Goal: Find specific page/section: Find specific page/section

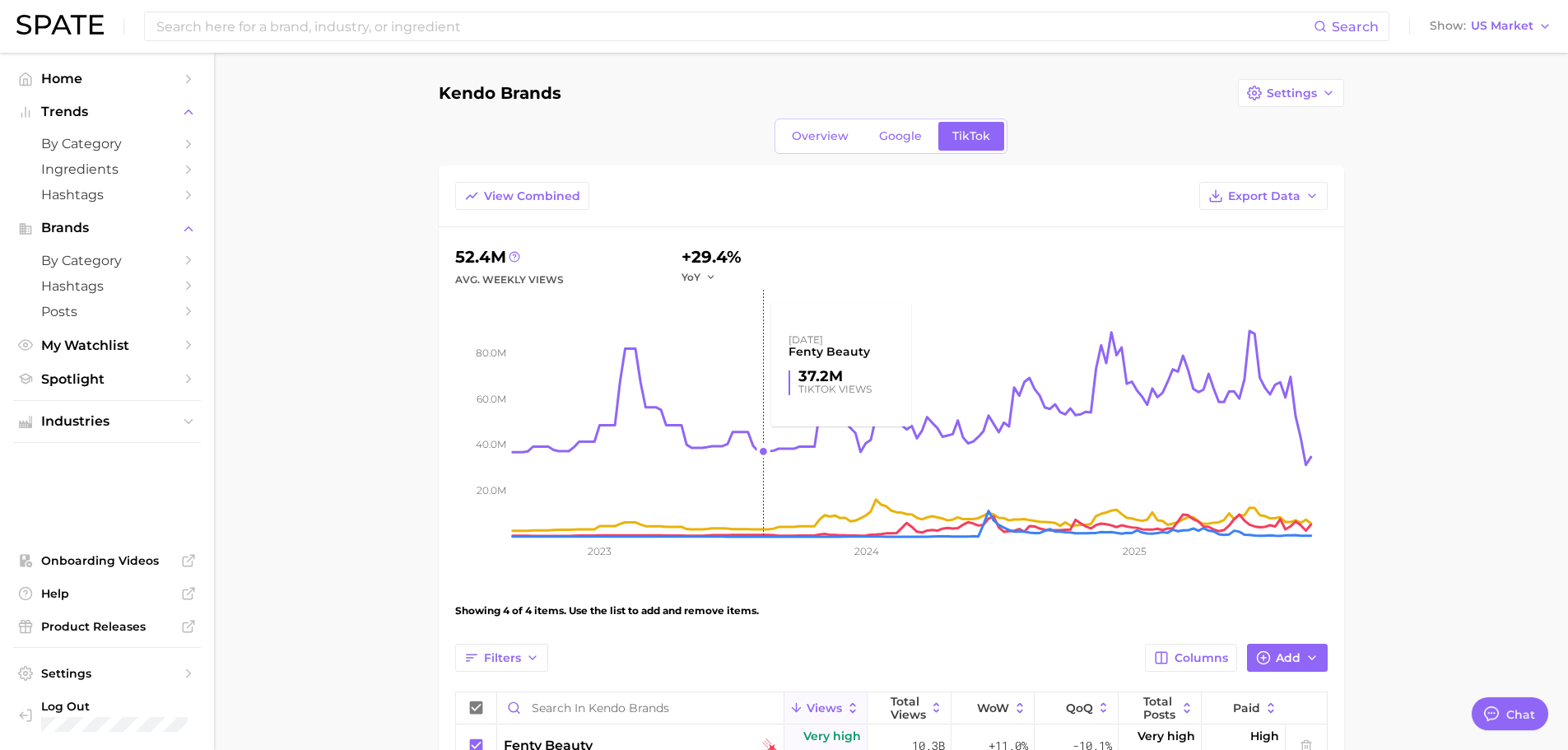
click at [763, 444] on rect at bounding box center [919, 413] width 815 height 247
click at [276, 265] on main "Kendo Brands Settings Overview Google TikTok View Combined Export Data 52.4m Av…" at bounding box center [891, 541] width 1354 height 978
type textarea "x"
